Goal: Task Accomplishment & Management: Manage account settings

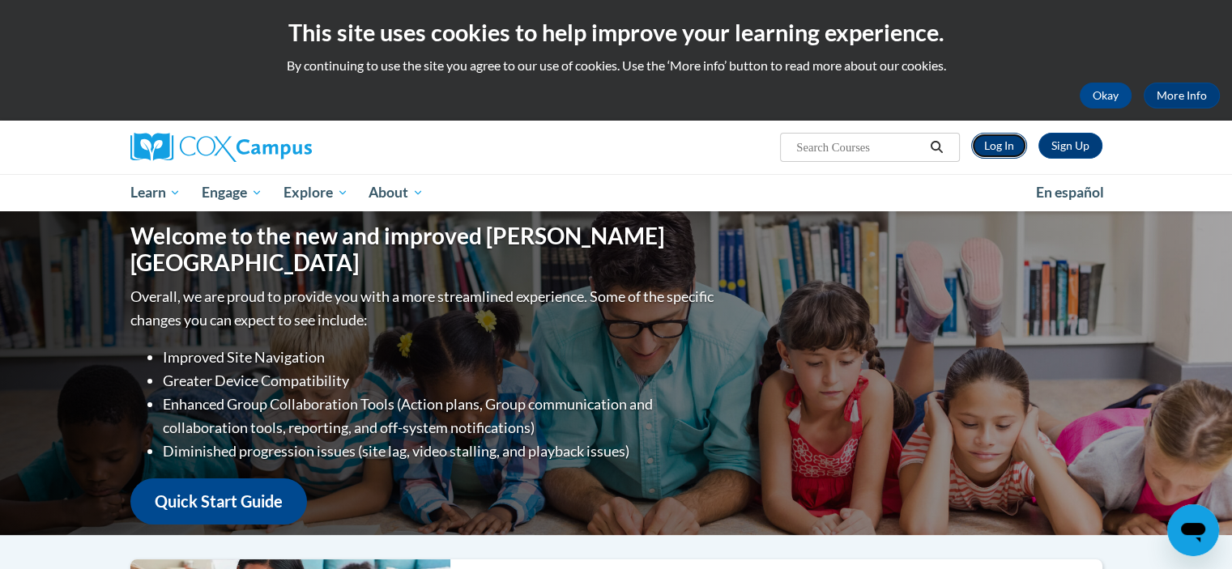
click at [1008, 150] on link "Log In" at bounding box center [999, 146] width 56 height 26
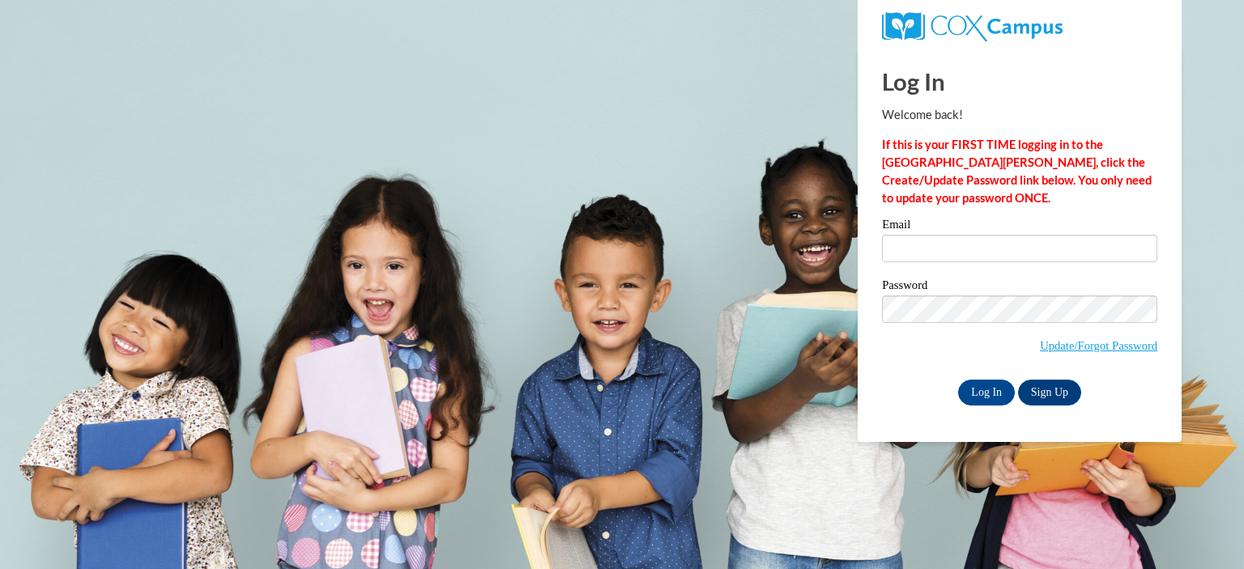
type input "[EMAIL_ADDRESS][DOMAIN_NAME]"
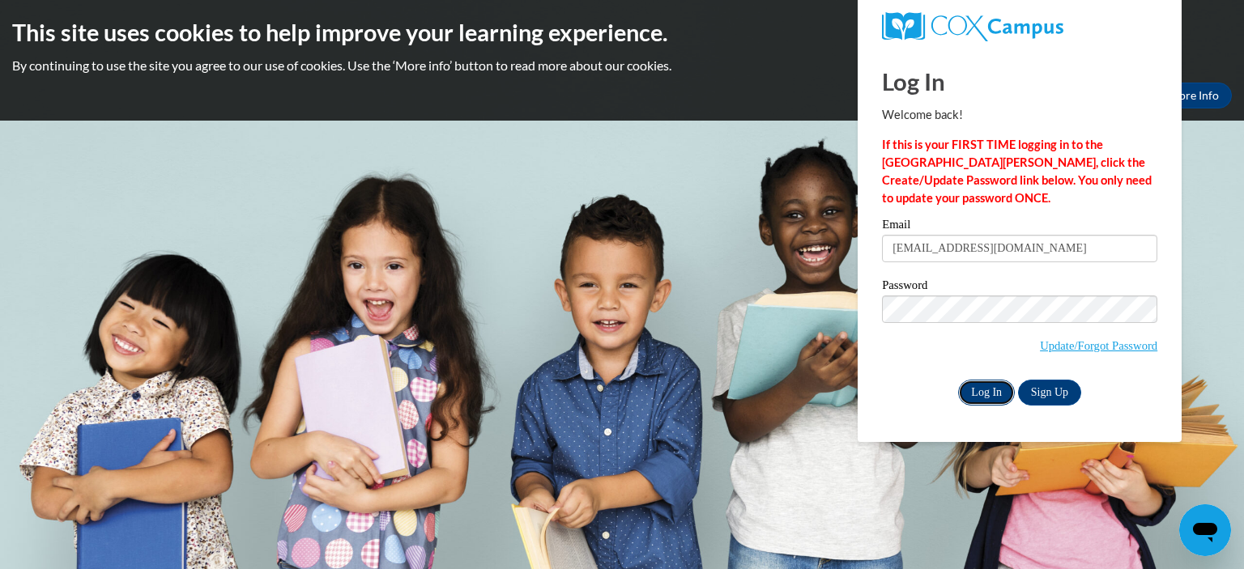
click at [986, 396] on input "Log In" at bounding box center [986, 393] width 57 height 26
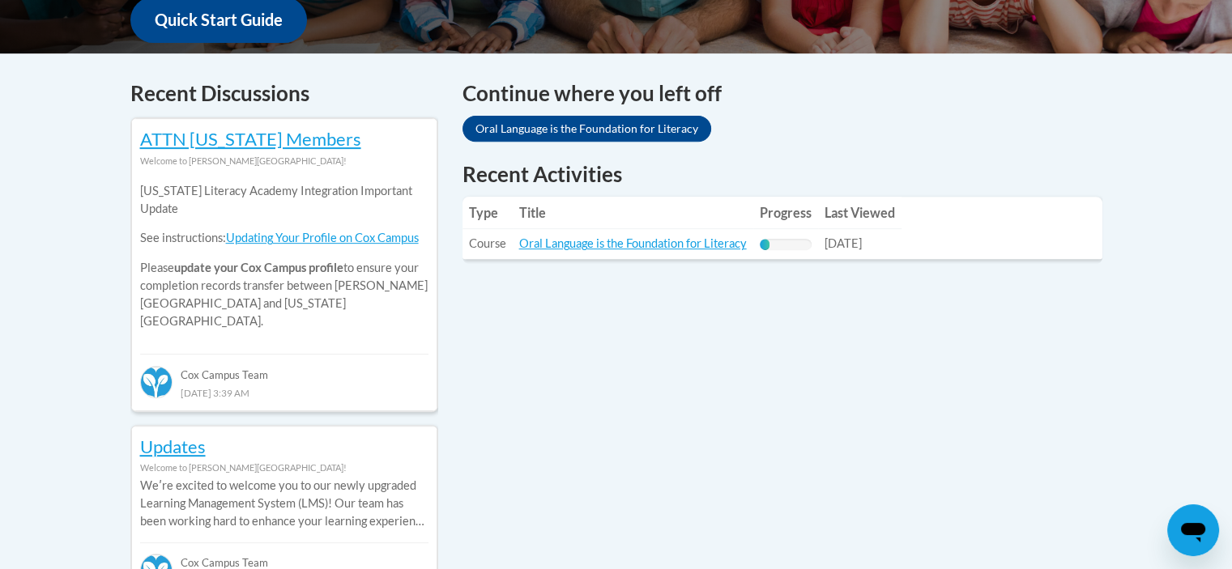
scroll to position [648, 0]
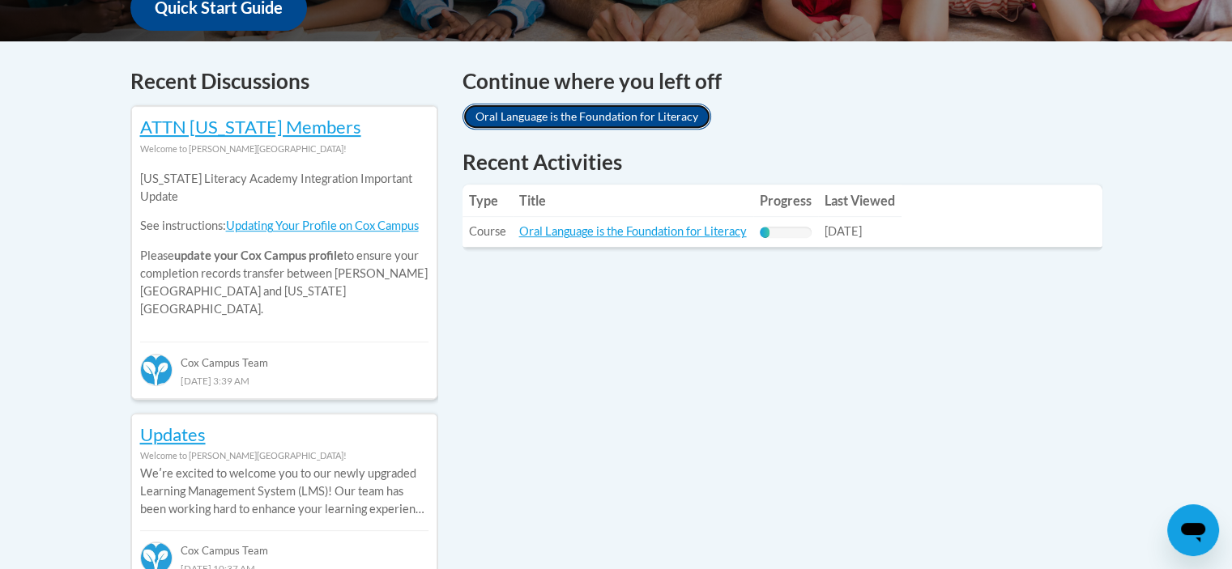
click at [607, 122] on link "Oral Language is the Foundation for Literacy" at bounding box center [586, 117] width 249 height 26
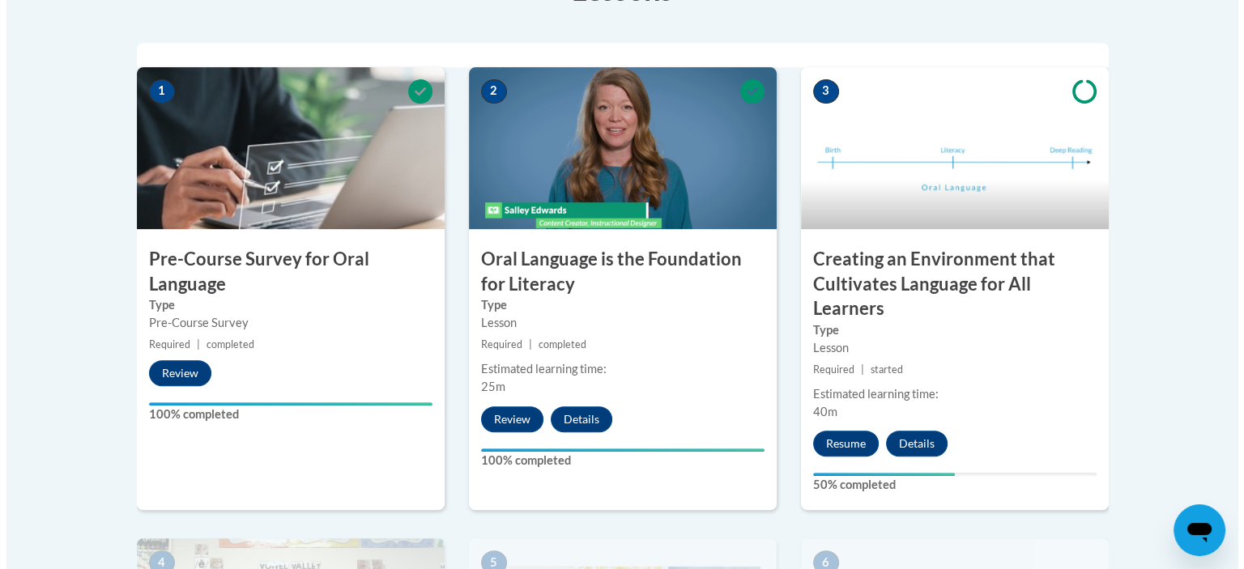
scroll to position [486, 0]
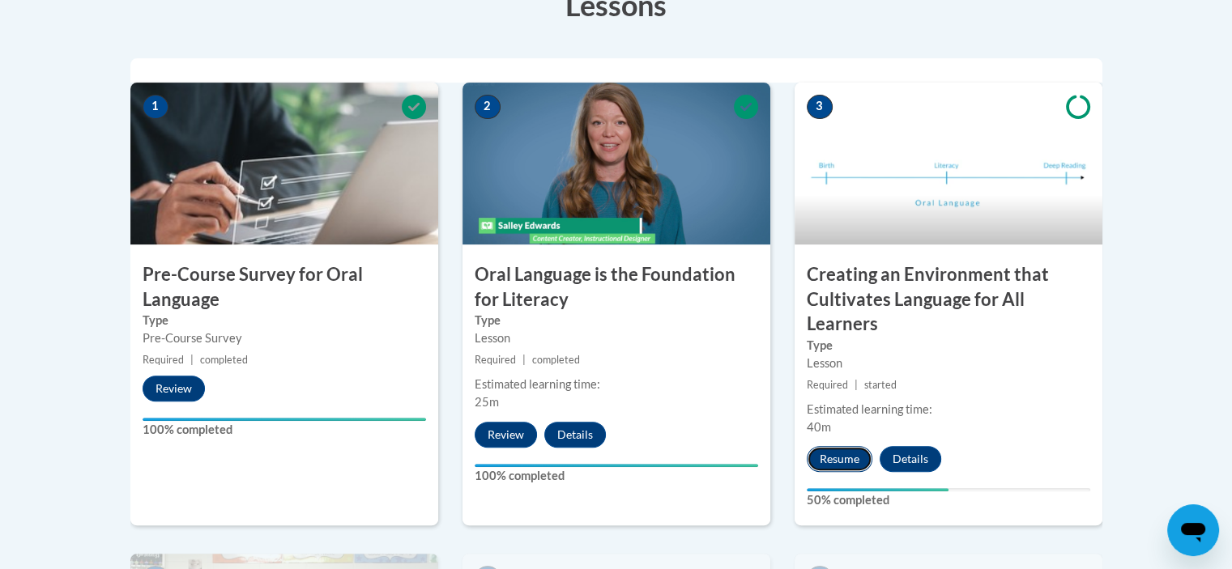
click at [842, 460] on button "Resume" at bounding box center [840, 459] width 66 height 26
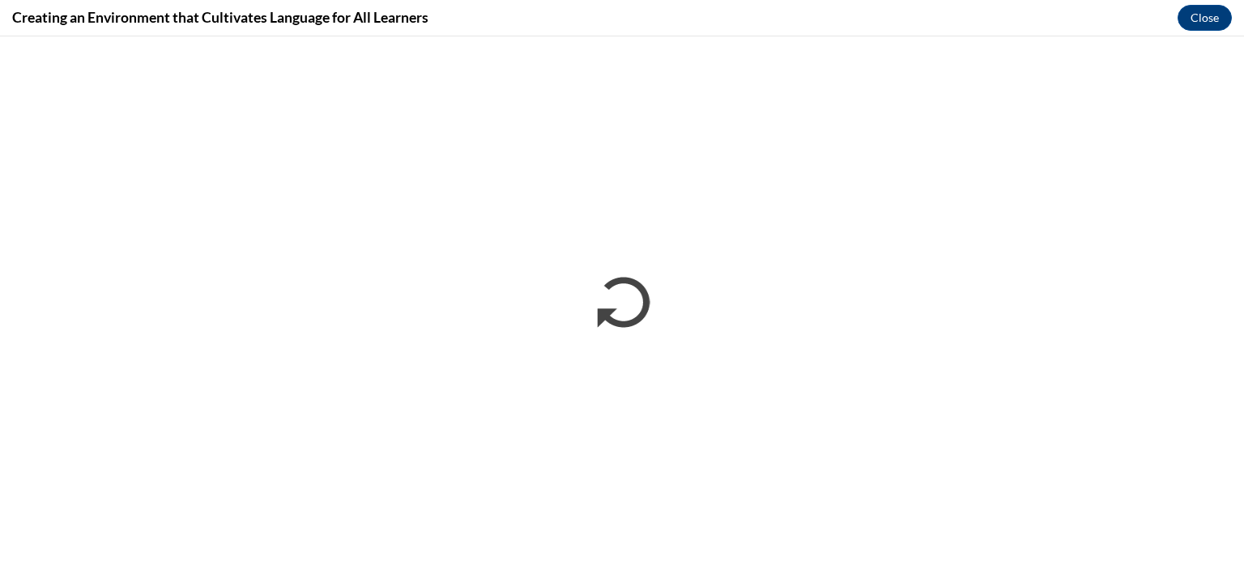
scroll to position [0, 0]
